Goal: Find specific page/section: Find specific page/section

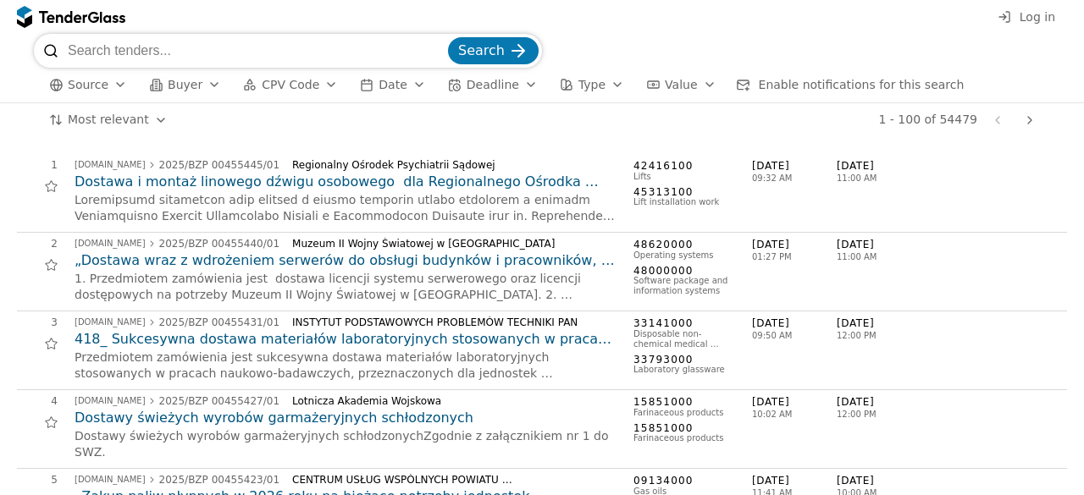
click at [118, 88] on div "button" at bounding box center [120, 85] width 47 height 44
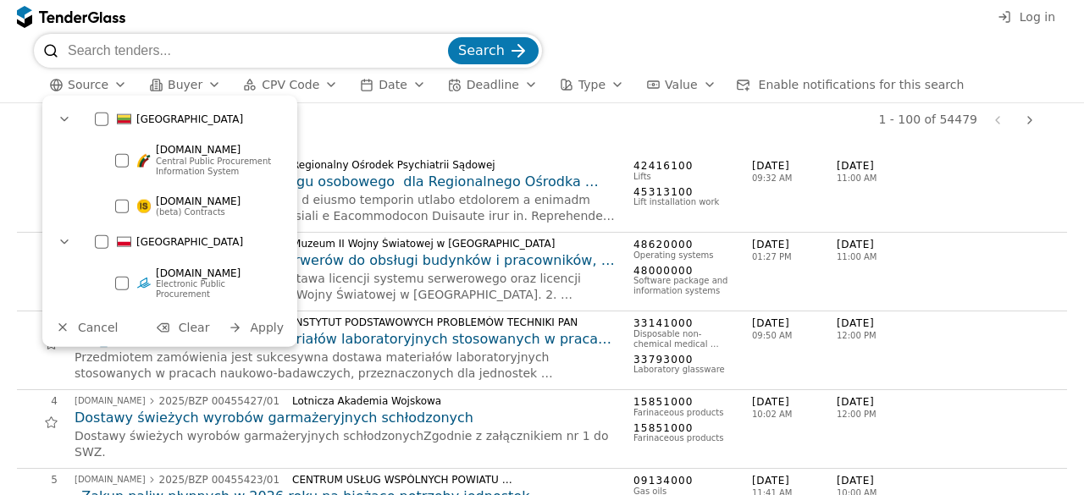
click at [105, 119] on div at bounding box center [102, 120] width 14 height 14
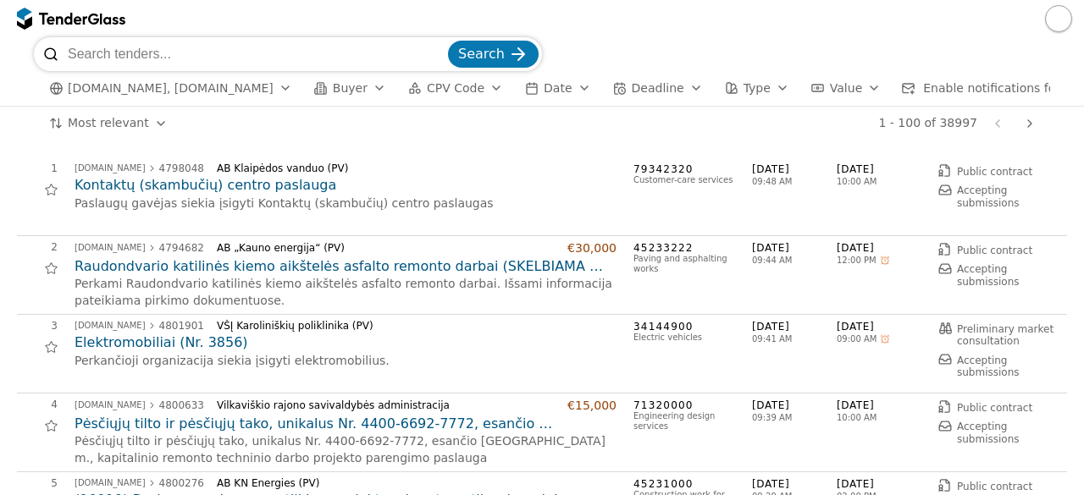
click at [226, 18] on div at bounding box center [542, 18] width 1084 height 37
click at [692, 51] on div "Search" at bounding box center [542, 54] width 1016 height 34
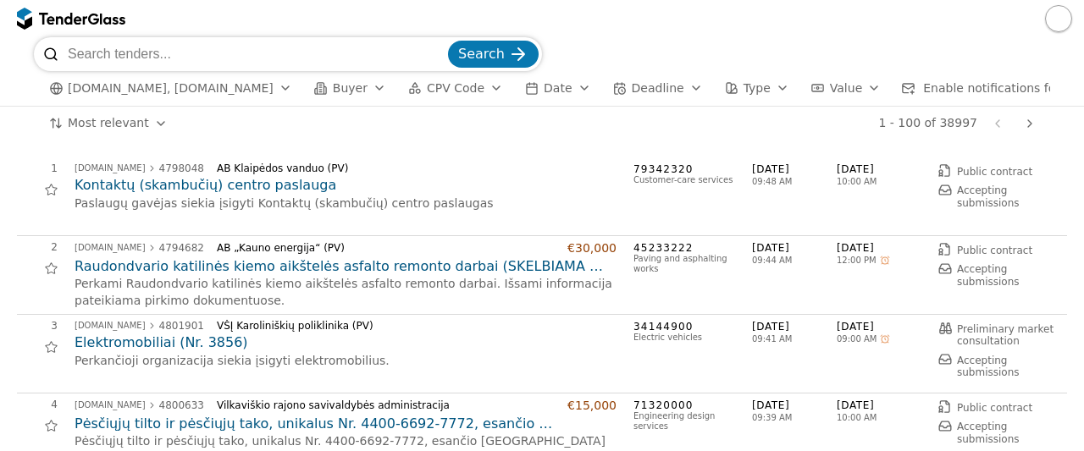
click at [265, 92] on div "button" at bounding box center [285, 88] width 47 height 44
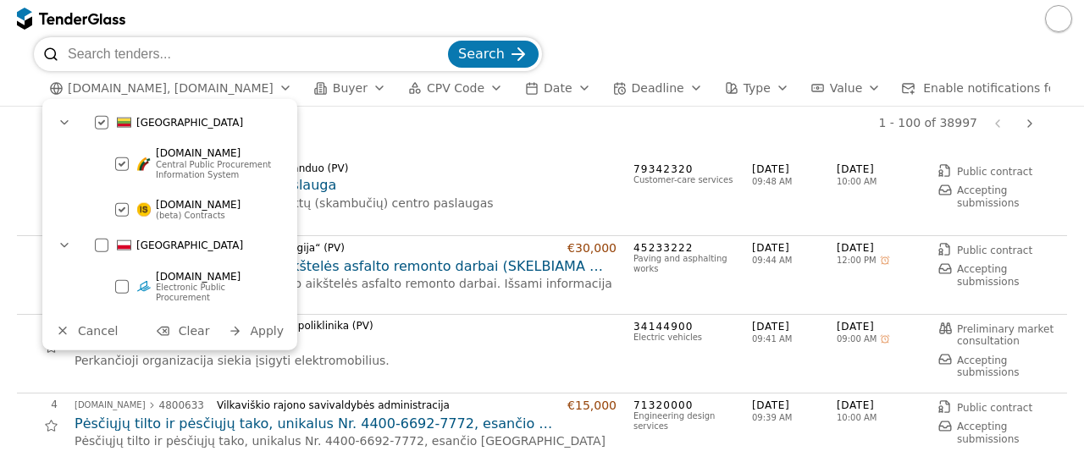
click at [379, 141] on div "1 - 100 of 38997 Previous page Next page" at bounding box center [612, 124] width 858 height 34
